Goal: Transaction & Acquisition: Purchase product/service

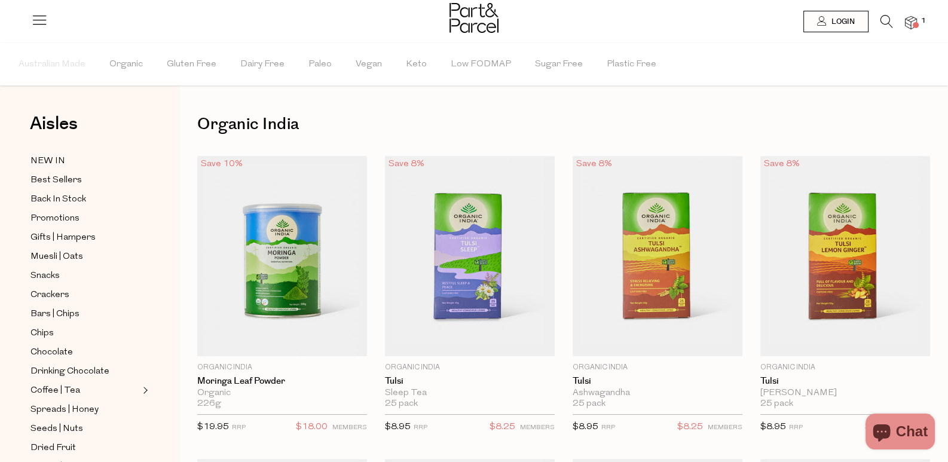
click at [885, 17] on icon at bounding box center [886, 21] width 13 height 13
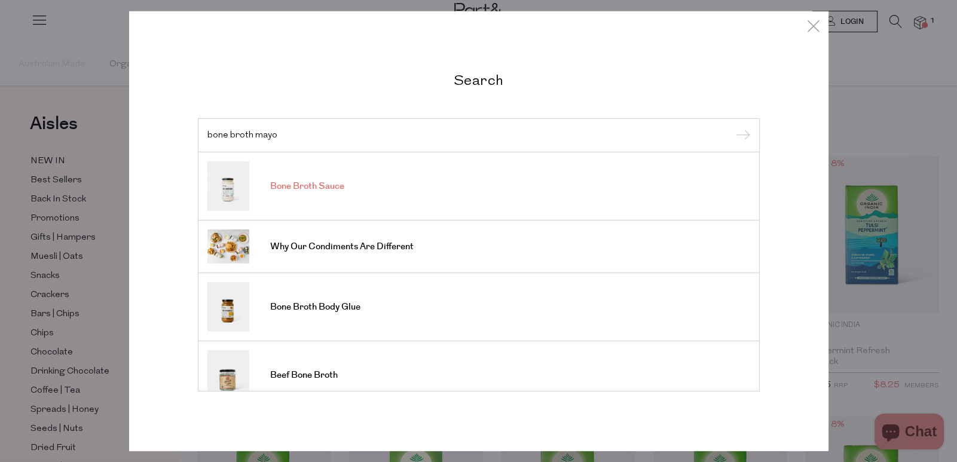
type input "bone broth mayo"
click at [463, 171] on link "Bone Broth Sauce" at bounding box center [478, 186] width 543 height 50
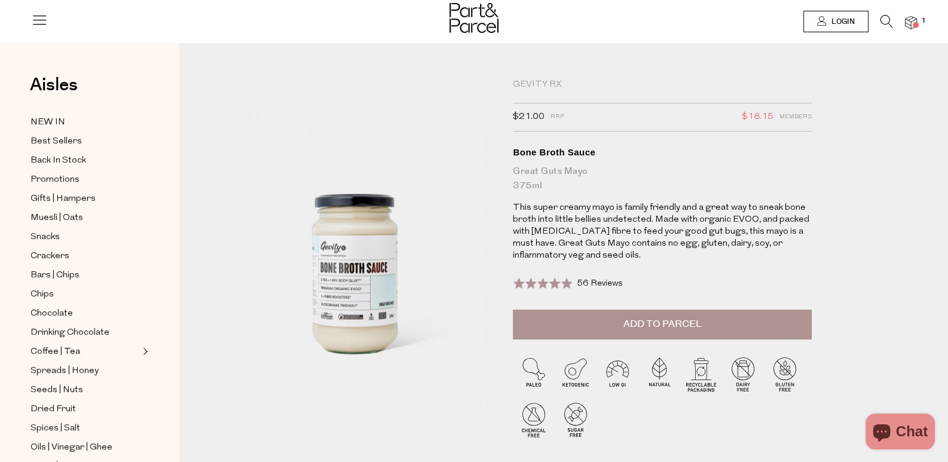
click at [881, 26] on icon at bounding box center [886, 21] width 13 height 13
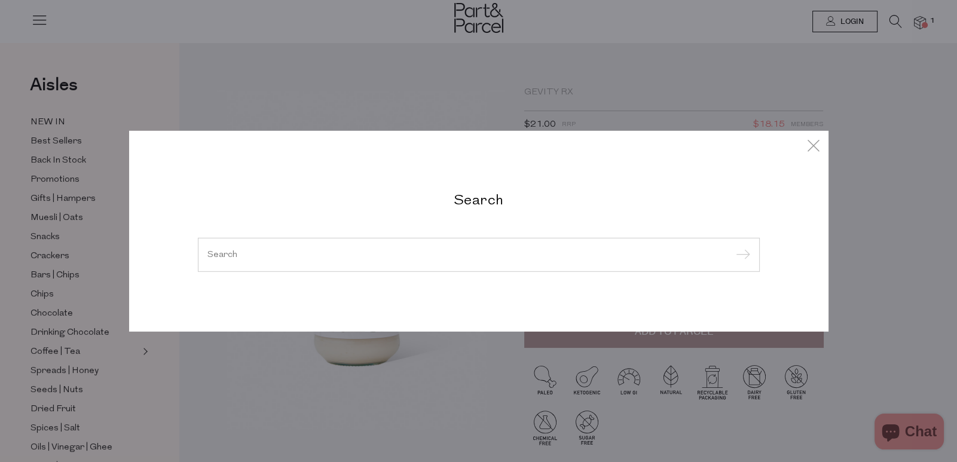
paste input "Niulife"
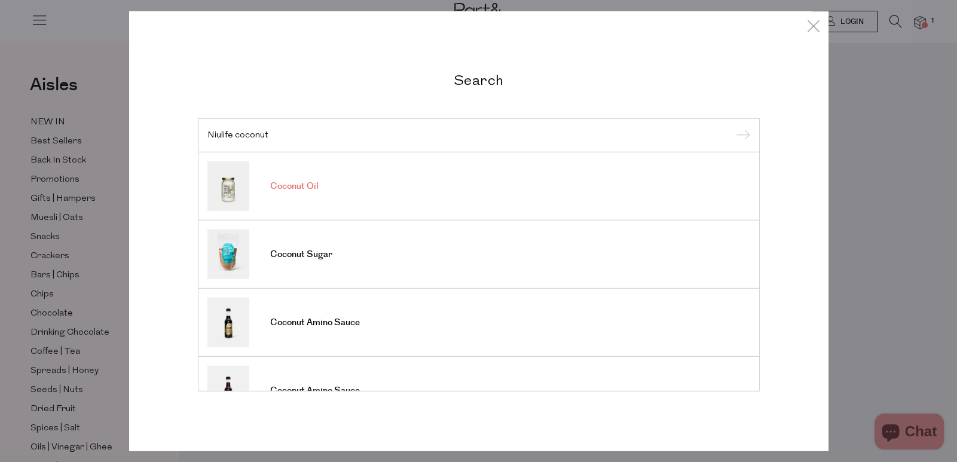
type input "Niulife coconut"
click at [516, 194] on link "Coconut Oil" at bounding box center [478, 186] width 543 height 50
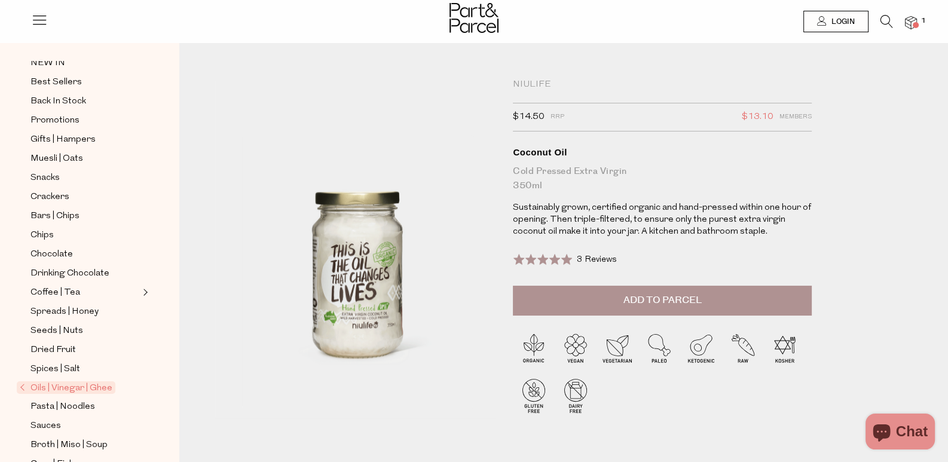
scroll to position [179, 0]
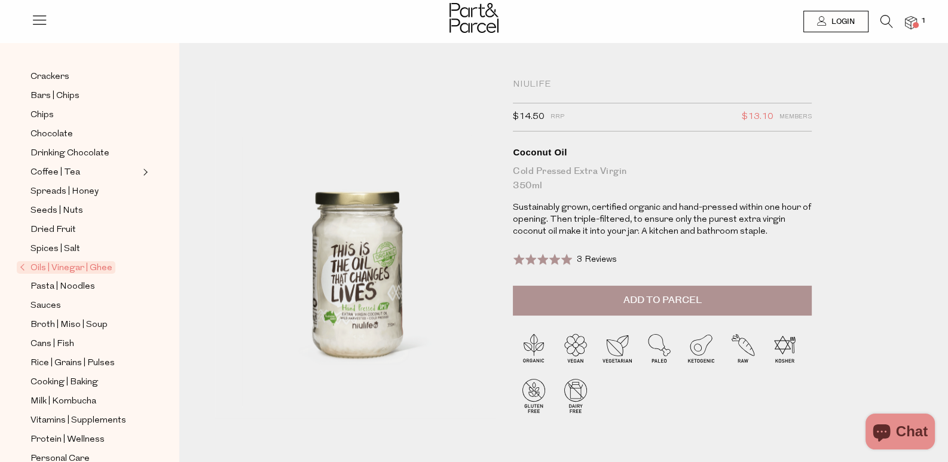
click at [99, 261] on span "Oils | Vinegar | Ghee" at bounding box center [66, 267] width 99 height 13
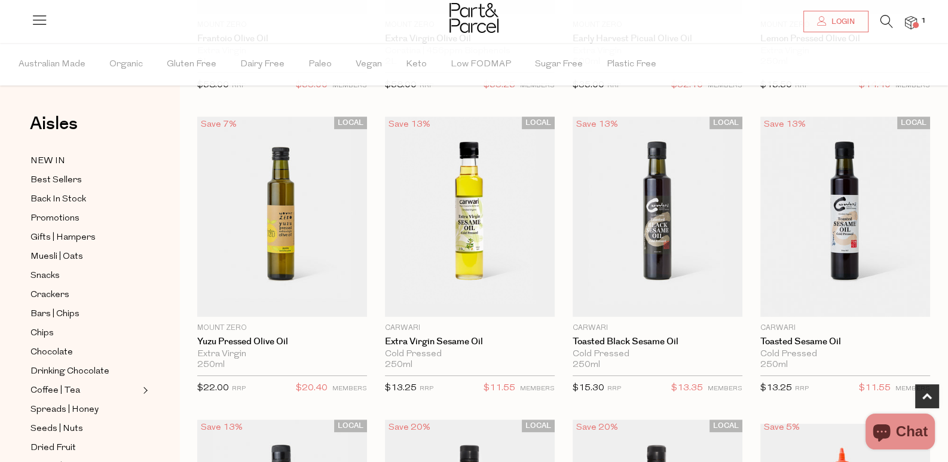
scroll to position [956, 0]
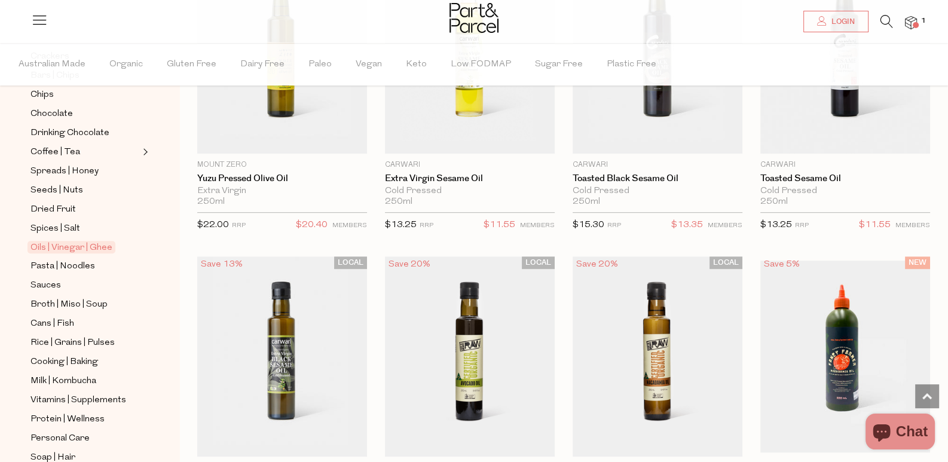
scroll to position [897, 0]
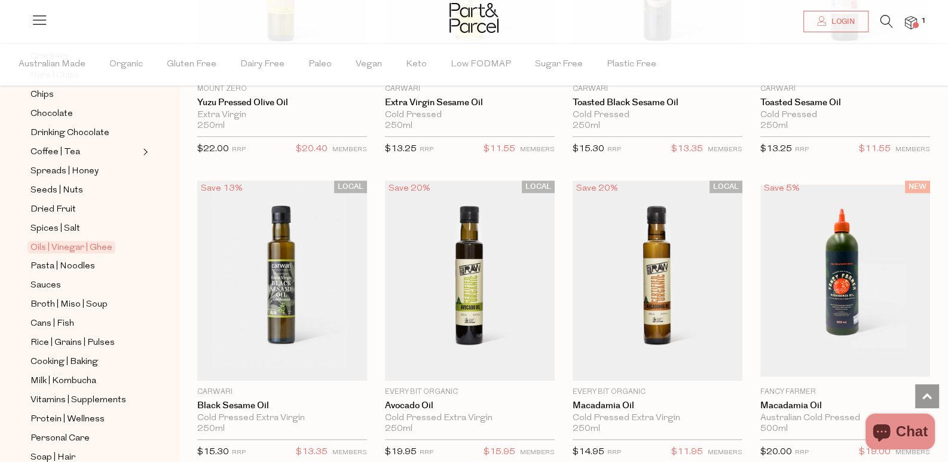
click at [880, 17] on icon at bounding box center [886, 21] width 13 height 13
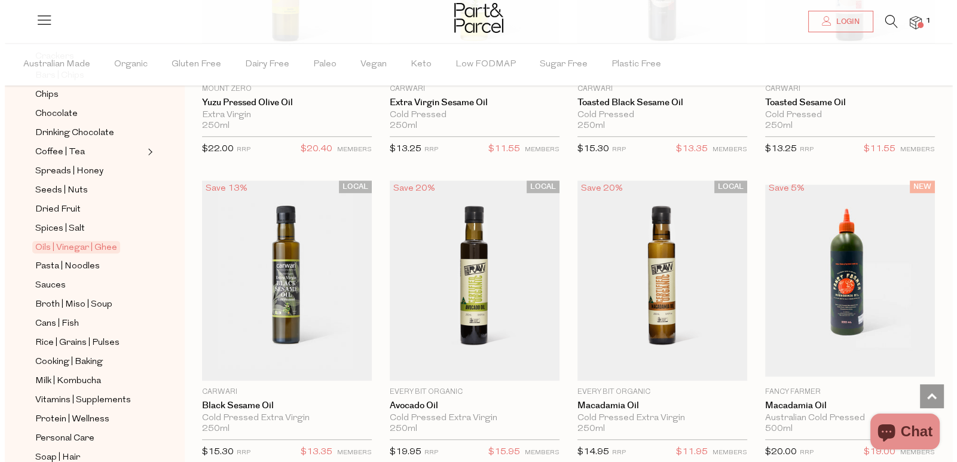
scroll to position [903, 0]
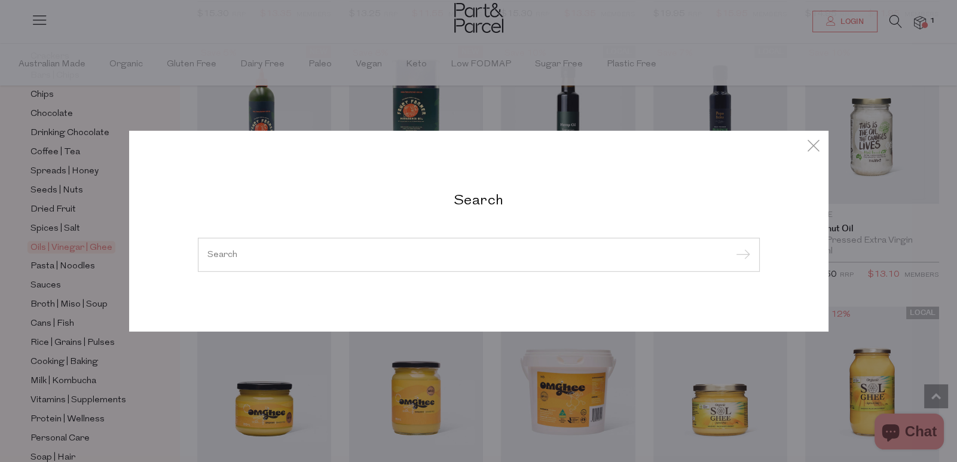
paste input "Nutra Organics"
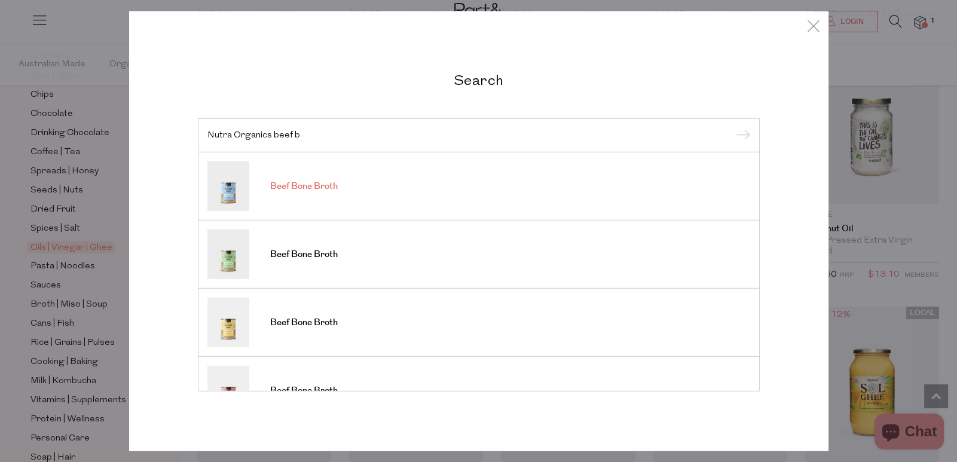
type input "Nutra Organics beef b"
click at [402, 182] on link "Beef Bone Broth" at bounding box center [478, 186] width 543 height 50
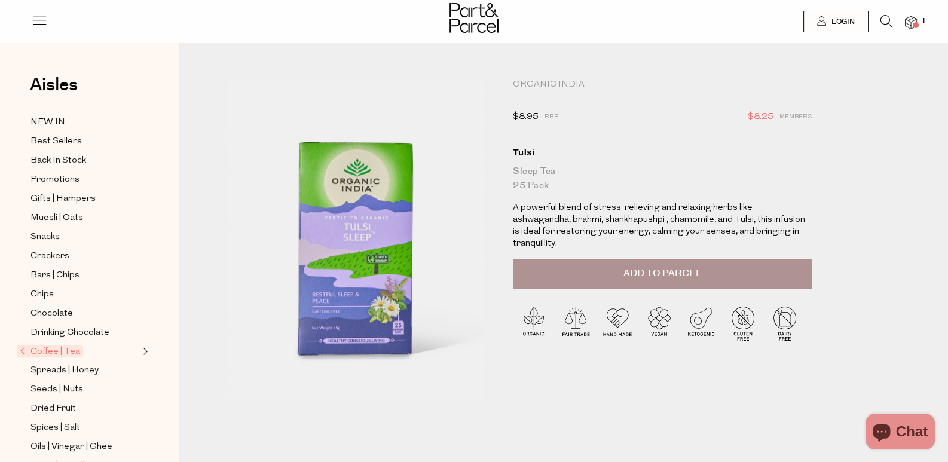
click at [884, 18] on icon at bounding box center [886, 21] width 13 height 13
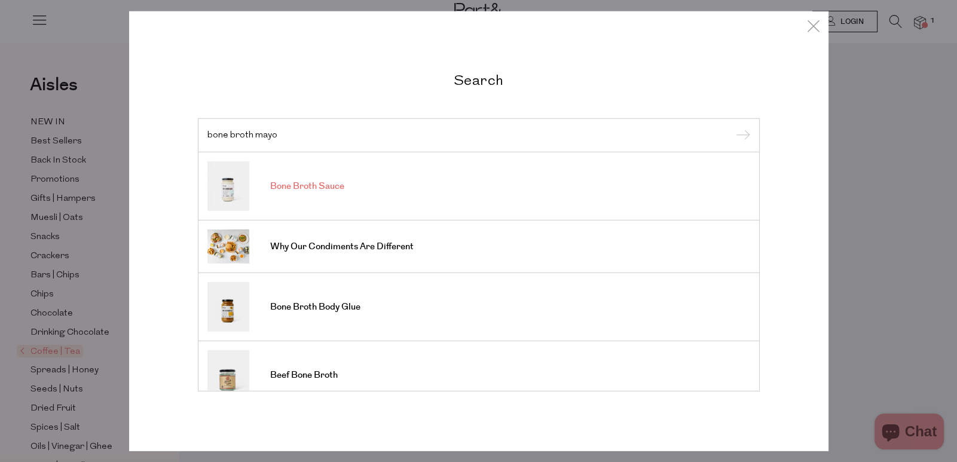
type input "bone broth mayo"
click at [576, 192] on link "Bone Broth Sauce" at bounding box center [478, 186] width 543 height 50
